Goal: Register for event/course

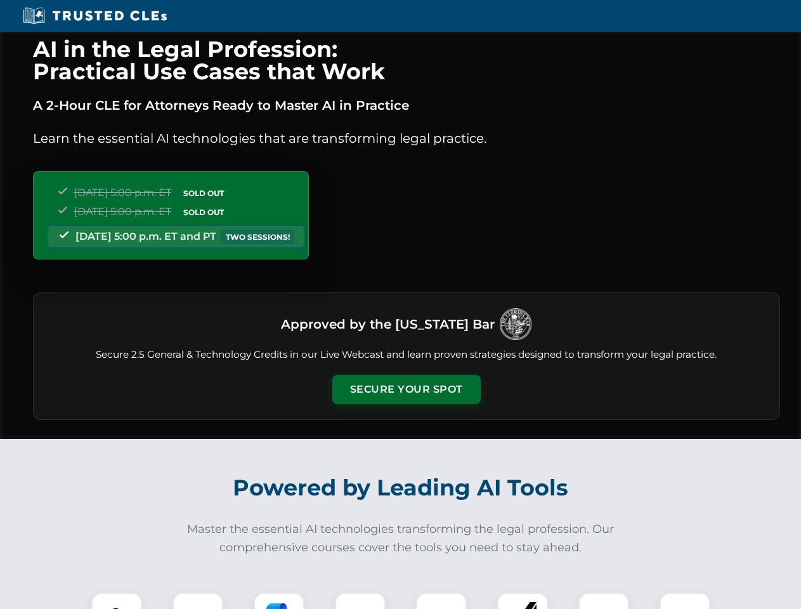
click at [406, 389] on button "Secure Your Spot" at bounding box center [406, 389] width 148 height 29
click at [117, 601] on img at bounding box center [116, 617] width 37 height 37
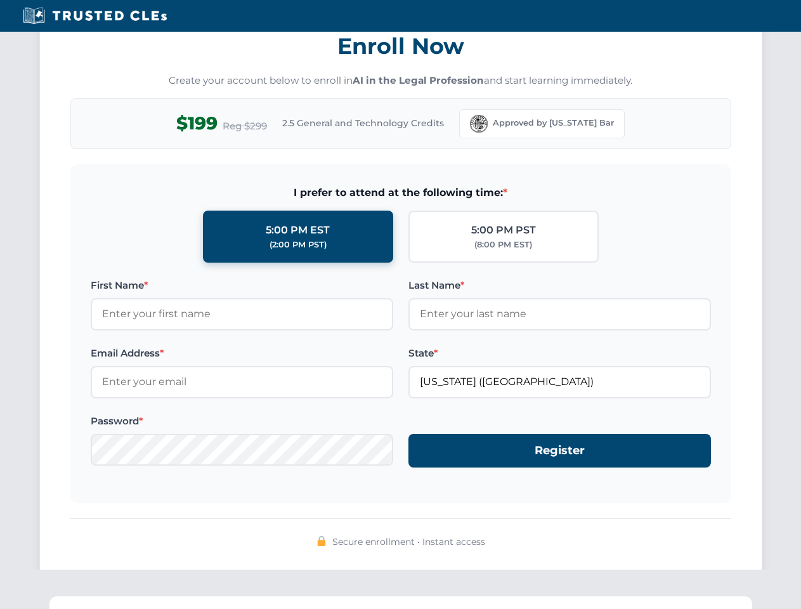
scroll to position [1245, 0]
